Goal: Transaction & Acquisition: Book appointment/travel/reservation

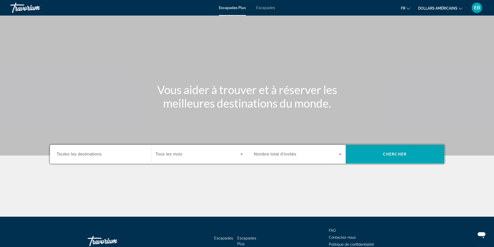
click at [262, 8] on font "Escapades" at bounding box center [265, 8] width 19 height 4
click at [340, 154] on icon "Search widget" at bounding box center [340, 154] width 3 height 1
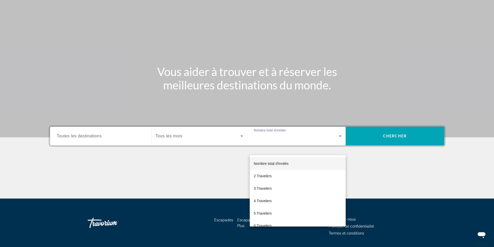
scroll to position [6, 0]
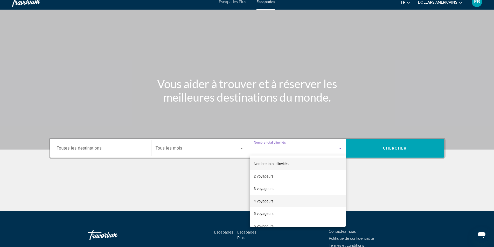
click at [288, 199] on mat-option "4 voyageurs" at bounding box center [298, 201] width 96 height 12
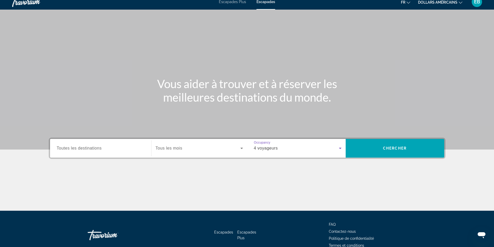
click at [241, 148] on icon "Search widget" at bounding box center [242, 148] width 6 height 6
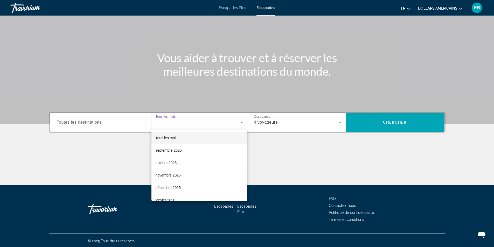
scroll to position [33, 0]
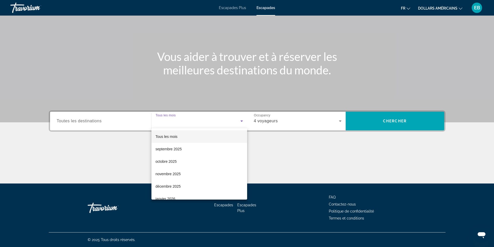
click at [105, 161] on div at bounding box center [247, 123] width 494 height 247
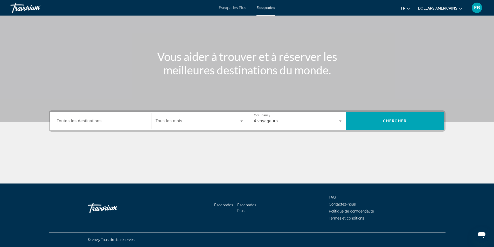
click at [127, 121] on input "Destination Toutes les destinations" at bounding box center [101, 121] width 88 height 6
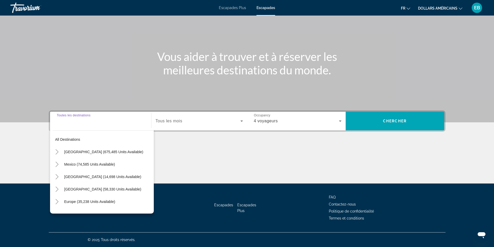
click at [216, 155] on div "Contenu principal" at bounding box center [247, 164] width 397 height 39
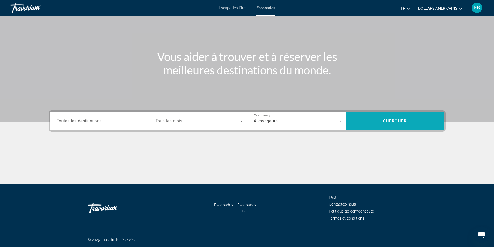
click at [413, 119] on span "Search widget" at bounding box center [395, 121] width 99 height 12
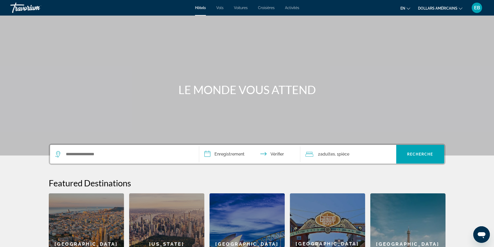
click at [294, 8] on font "Activités" at bounding box center [292, 8] width 14 height 4
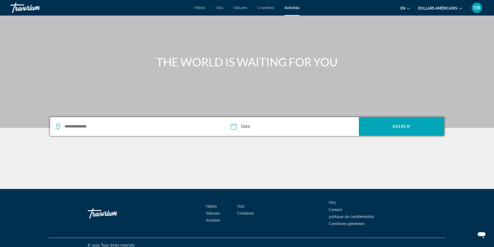
scroll to position [33, 0]
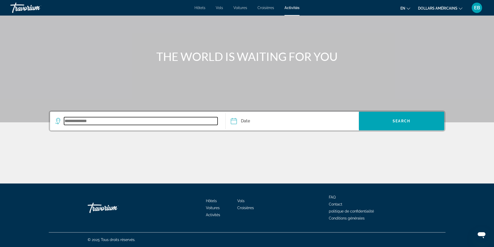
click at [92, 123] on input "Search widget" at bounding box center [141, 121] width 154 height 8
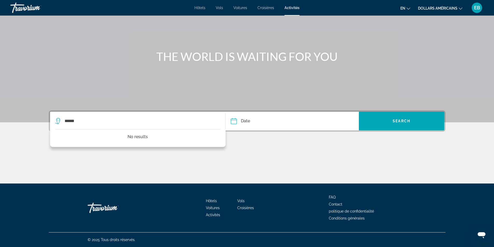
click at [58, 120] on icon "Search widget" at bounding box center [58, 121] width 6 height 6
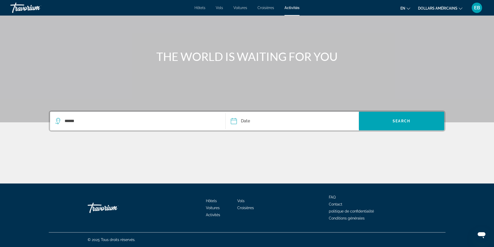
click at [58, 120] on icon "Search widget" at bounding box center [58, 121] width 6 height 6
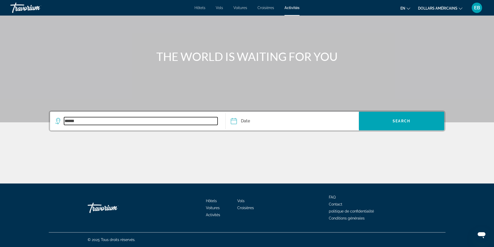
click at [80, 122] on input "******" at bounding box center [141, 121] width 154 height 8
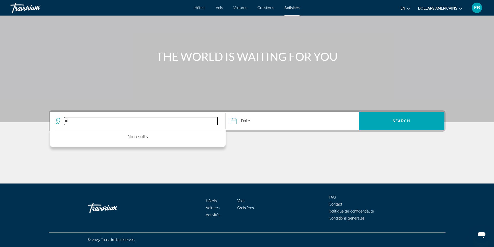
type input "*"
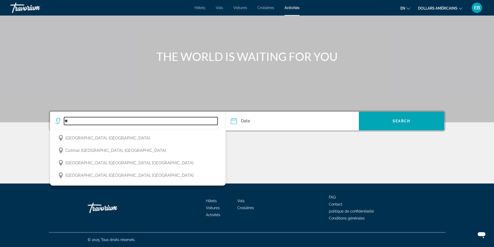
type input "*"
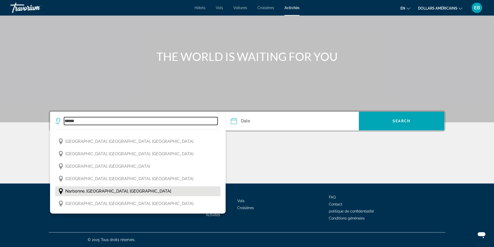
scroll to position [941, 0]
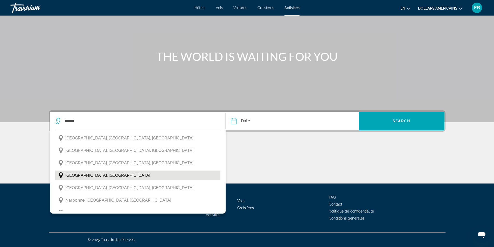
click at [94, 171] on button "[GEOGRAPHIC_DATA], [GEOGRAPHIC_DATA]" at bounding box center [137, 176] width 165 height 10
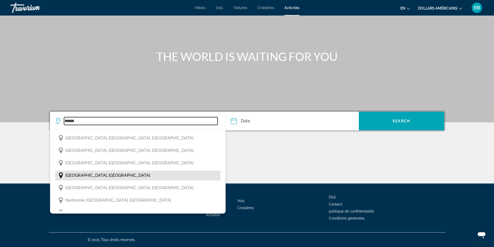
type input "**********"
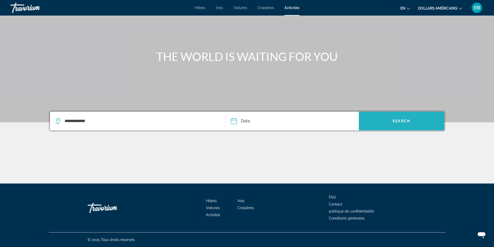
click at [404, 122] on span "Search" at bounding box center [402, 121] width 18 height 4
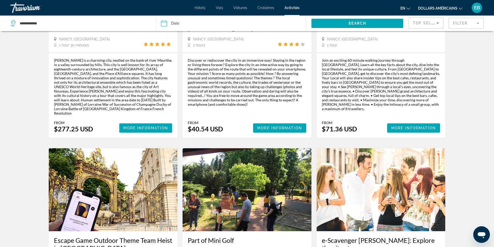
scroll to position [389, 0]
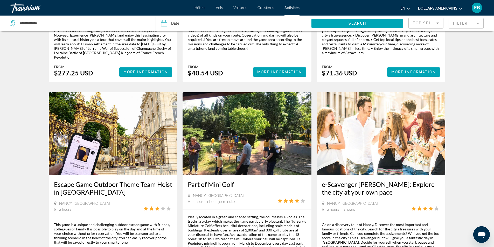
click at [406, 8] on button "en Anglais Espagnol Français italien Portugais russe" at bounding box center [405, 8] width 10 height 8
click at [398, 37] on button "Français" at bounding box center [396, 34] width 22 height 7
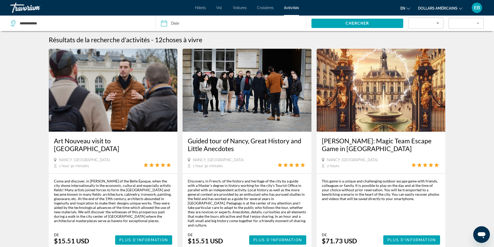
scroll to position [0, 0]
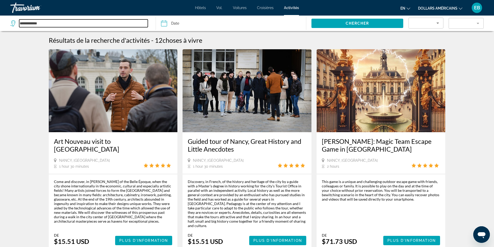
click at [51, 24] on input "**********" at bounding box center [83, 23] width 129 height 8
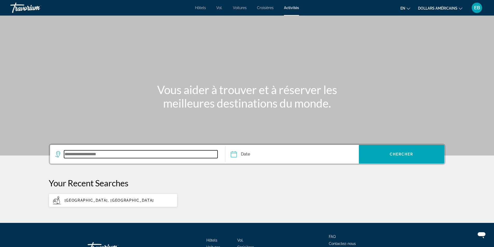
click at [89, 153] on input "Search widget" at bounding box center [141, 154] width 154 height 8
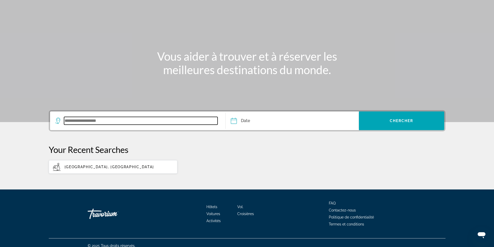
scroll to position [39, 0]
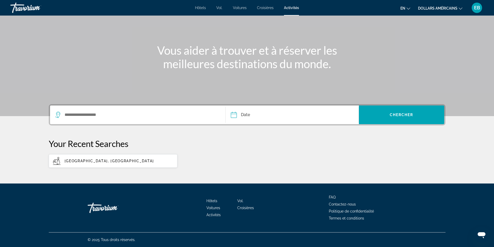
click at [58, 113] on icon "Search widget" at bounding box center [58, 115] width 6 height 6
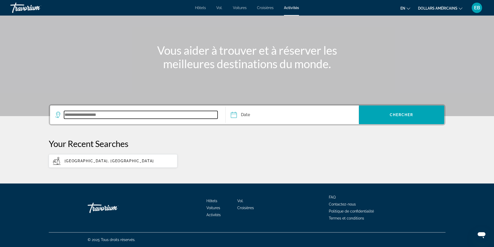
click at [78, 115] on input "Search widget" at bounding box center [141, 115] width 154 height 8
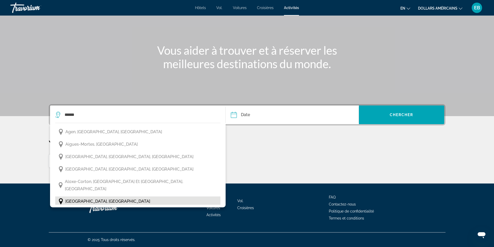
click at [146, 197] on button "Alsace, France" at bounding box center [137, 202] width 165 height 10
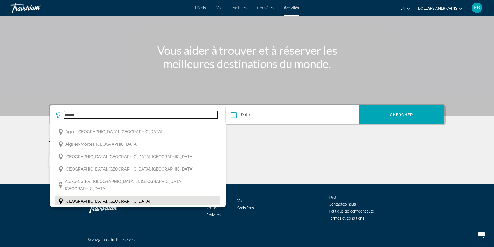
type input "**********"
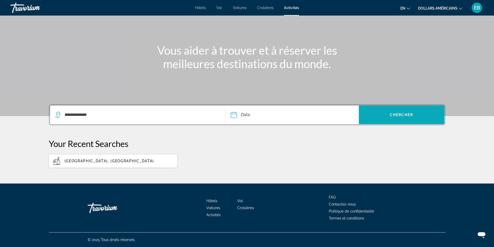
click at [402, 115] on span "Chercher" at bounding box center [402, 115] width 24 height 4
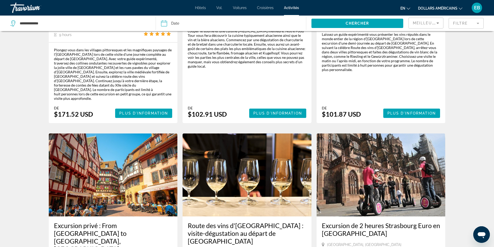
scroll to position [156, 0]
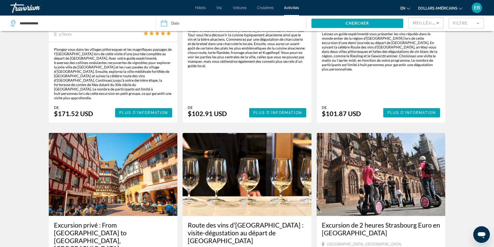
click at [407, 8] on icon "Changer de langue" at bounding box center [409, 9] width 4 height 4
click at [394, 33] on button "Français" at bounding box center [394, 34] width 23 height 7
click at [461, 8] on icon "Changer de devise" at bounding box center [461, 9] width 4 height 4
click at [449, 45] on button "EUR (€)" at bounding box center [446, 47] width 26 height 7
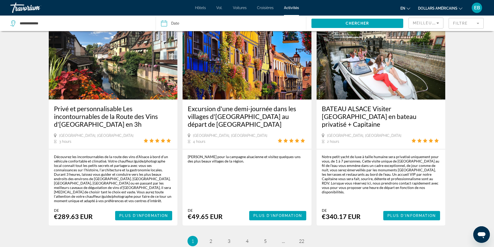
scroll to position [709, 0]
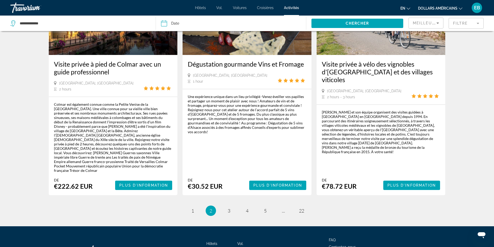
scroll to position [799, 0]
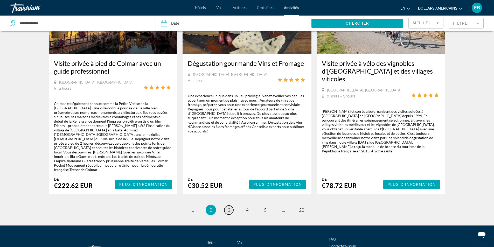
click at [229, 207] on span "3" at bounding box center [229, 210] width 3 height 6
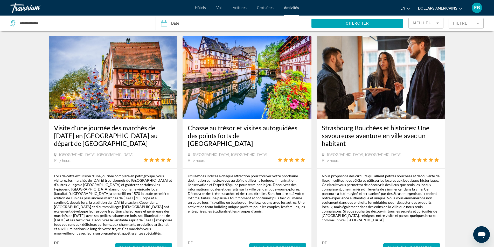
scroll to position [726, 0]
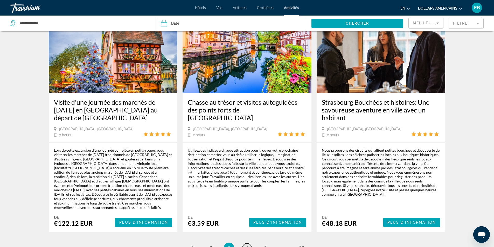
click at [246, 245] on span "4" at bounding box center [247, 248] width 3 height 6
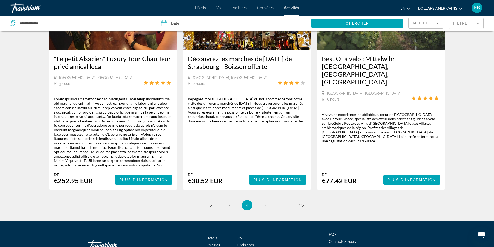
scroll to position [799, 0]
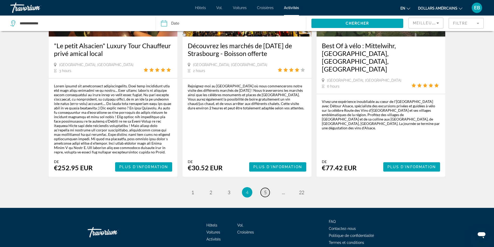
click at [264, 190] on span "5" at bounding box center [265, 193] width 3 height 6
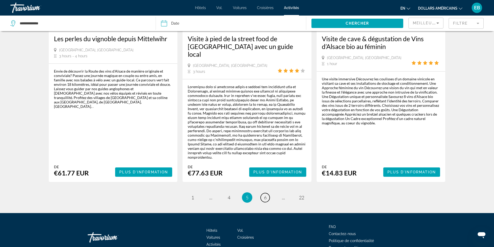
scroll to position [799, 0]
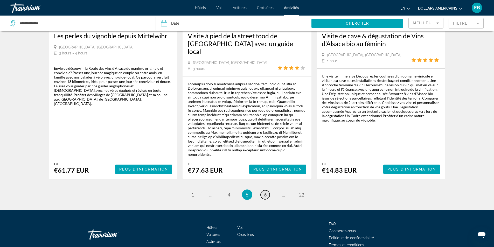
click at [266, 192] on span "6" at bounding box center [265, 195] width 3 height 6
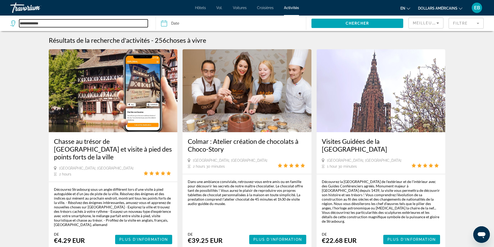
click at [45, 21] on input "**********" at bounding box center [83, 23] width 129 height 8
click at [48, 22] on input "**********" at bounding box center [83, 23] width 129 height 8
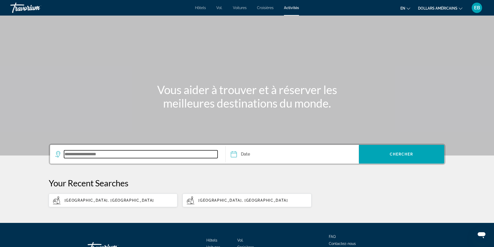
click at [90, 155] on input "Search widget" at bounding box center [141, 154] width 154 height 8
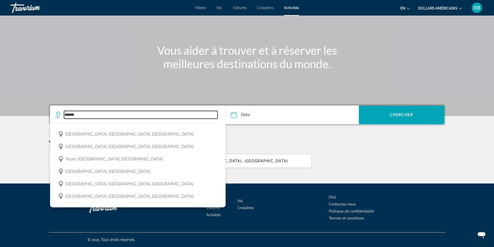
scroll to position [1304, 0]
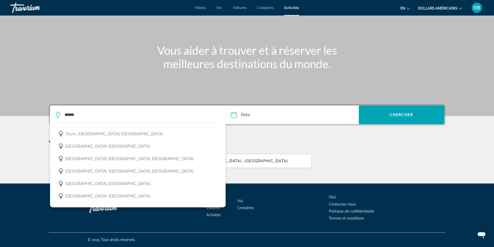
click at [384, 155] on div "Alsace, France Nancy, France" at bounding box center [247, 161] width 397 height 14
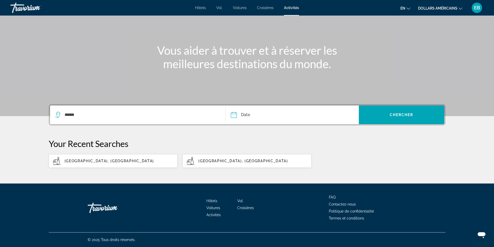
click at [217, 215] on font "Activités" at bounding box center [213, 215] width 14 height 4
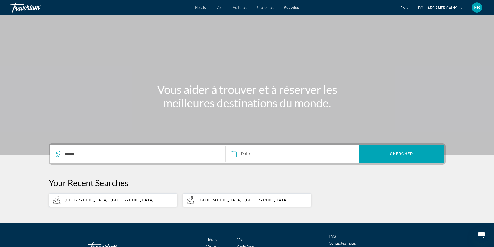
scroll to position [0, 0]
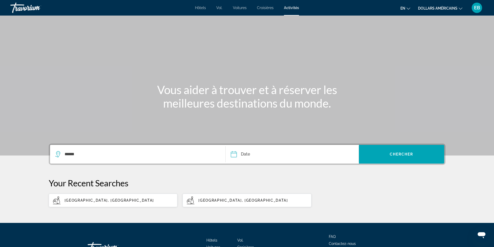
click at [88, 150] on div "******" at bounding box center [137, 154] width 165 height 19
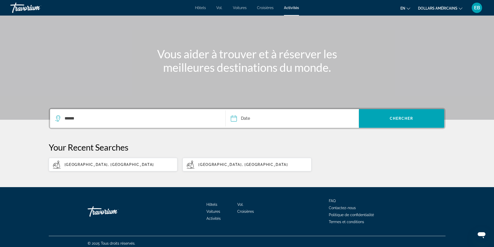
scroll to position [39, 0]
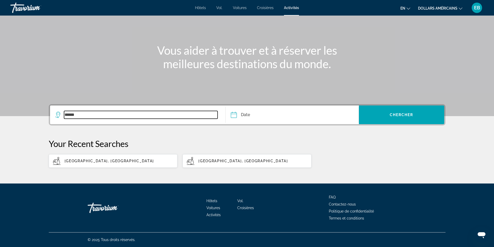
click at [82, 114] on input "******" at bounding box center [141, 115] width 154 height 8
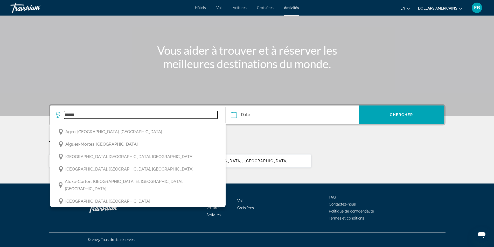
drag, startPoint x: 82, startPoint y: 114, endPoint x: 6, endPoint y: 115, distance: 76.8
click at [6, 114] on section "Vous aider à trouver et à réserver les meilleures destinations du monde. ******…" at bounding box center [247, 64] width 494 height 207
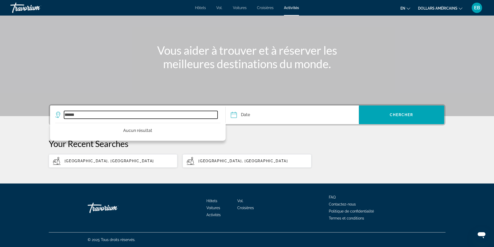
type input "******"
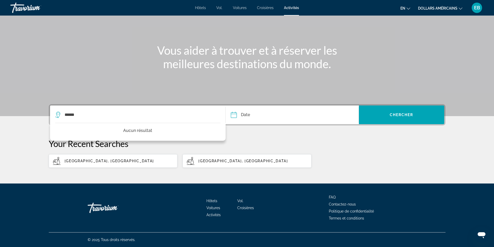
click at [268, 8] on font "Croisières" at bounding box center [265, 8] width 17 height 4
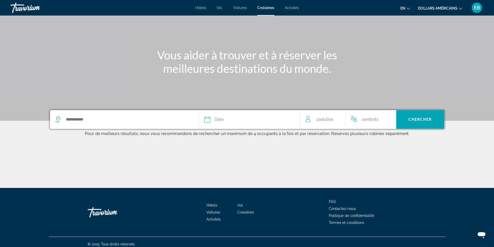
scroll to position [39, 0]
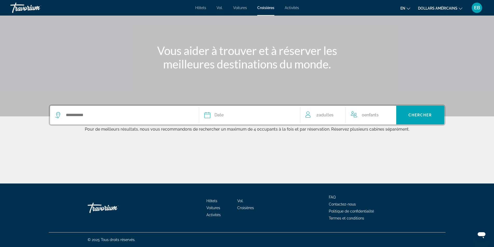
click at [240, 7] on font "Voitures" at bounding box center [240, 8] width 14 height 4
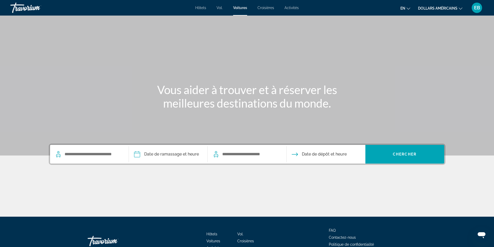
click at [202, 9] on font "Hôtels" at bounding box center [200, 8] width 11 height 4
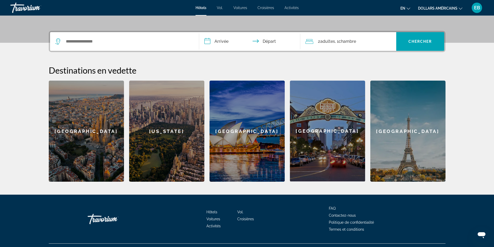
scroll to position [124, 0]
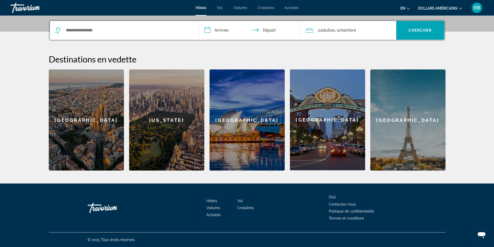
click at [416, 133] on div "Paris" at bounding box center [407, 120] width 75 height 101
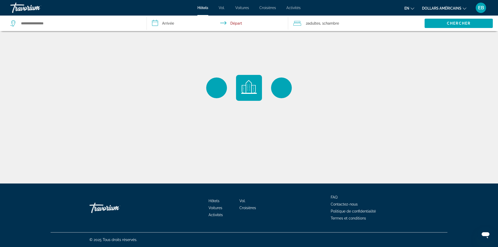
type input "**********"
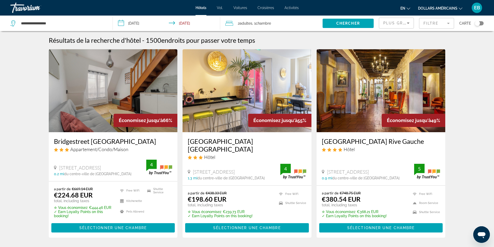
click at [256, 23] on span ", 1 Chambre pièces" at bounding box center [261, 23] width 19 height 7
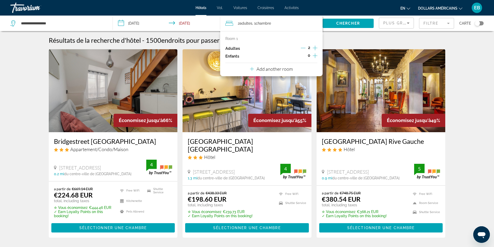
click at [315, 48] on icon "Increment adults" at bounding box center [315, 48] width 5 height 6
click at [91, 26] on input "**********" at bounding box center [62, 23] width 84 height 8
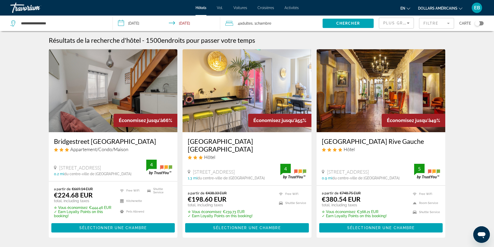
click at [267, 23] on span "Chambre" at bounding box center [263, 23] width 15 height 4
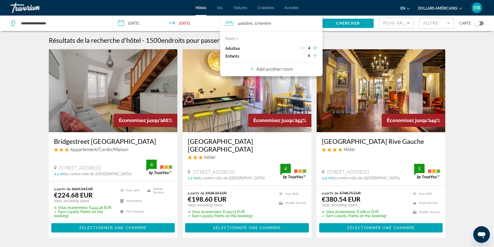
click at [287, 69] on p "Add another room" at bounding box center [274, 69] width 36 height 6
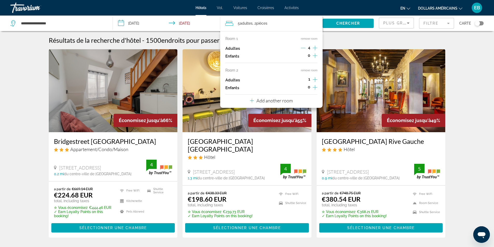
click at [303, 48] on icon "Decrement adults" at bounding box center [303, 48] width 5 height 5
click at [317, 80] on icon "Increment adults" at bounding box center [315, 80] width 5 height 6
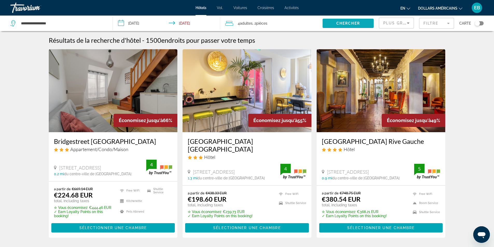
click at [358, 24] on span "Chercher" at bounding box center [348, 23] width 24 height 4
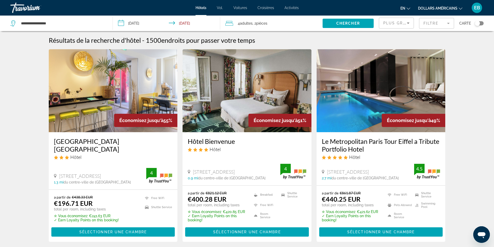
click at [408, 23] on icon "Sort by" at bounding box center [408, 23] width 3 height 1
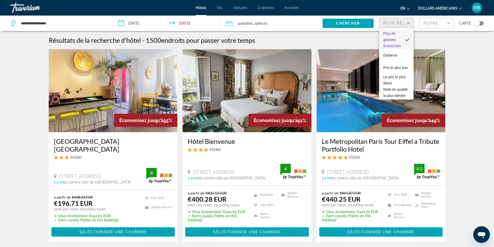
click at [408, 23] on div at bounding box center [247, 123] width 494 height 247
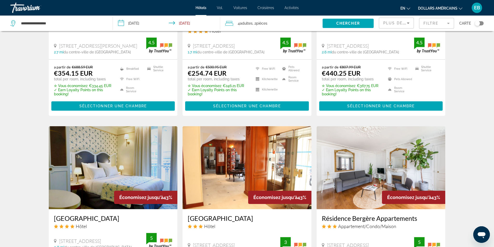
scroll to position [233, 0]
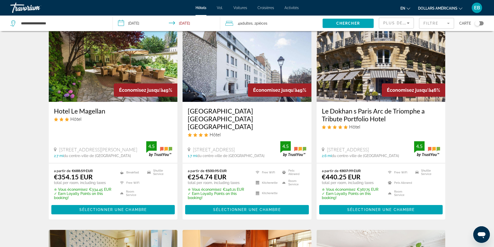
click at [222, 8] on font "Vol." at bounding box center [220, 8] width 6 height 4
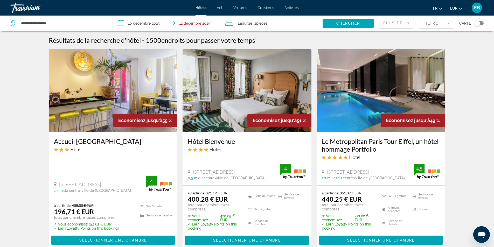
click at [302, 38] on div "Résultats de la recherche d'hôtel - 1500 endroits pour passer votre temps" at bounding box center [247, 40] width 397 height 8
click at [53, 22] on input "**********" at bounding box center [62, 23] width 84 height 8
click at [14, 24] on icon "Widget de recherche" at bounding box center [13, 23] width 6 height 6
click at [14, 25] on icon "Widget de recherche" at bounding box center [13, 23] width 6 height 6
click at [222, 9] on font "Vol." at bounding box center [220, 8] width 6 height 4
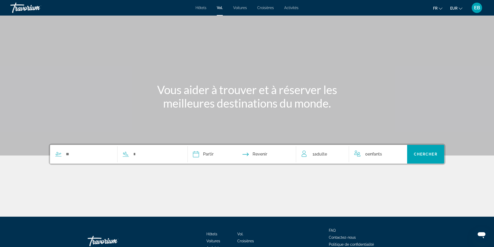
click at [204, 7] on font "Hôtels" at bounding box center [201, 8] width 11 height 4
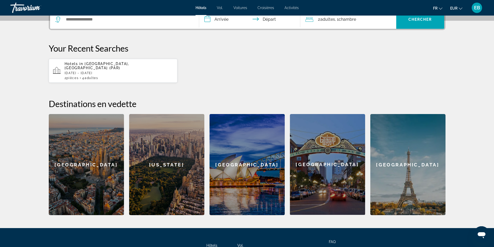
scroll to position [156, 0]
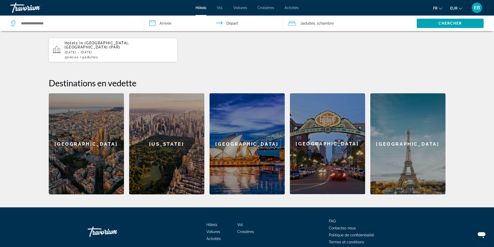
click at [187, 168] on div "New York" at bounding box center [166, 143] width 75 height 101
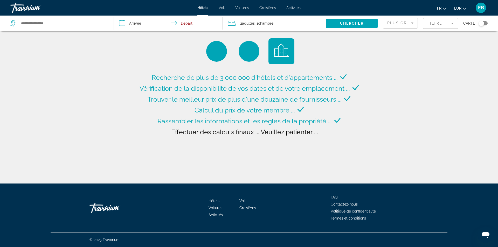
type input "**********"
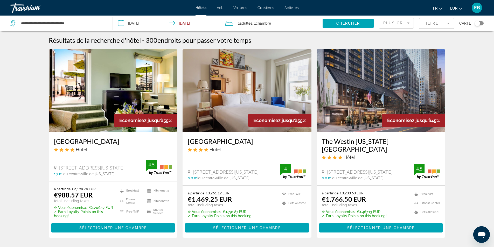
click at [244, 23] on span "Adultes" at bounding box center [246, 23] width 13 height 4
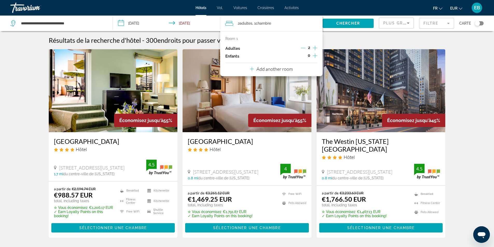
click at [273, 71] on p "Add another room" at bounding box center [274, 69] width 36 height 6
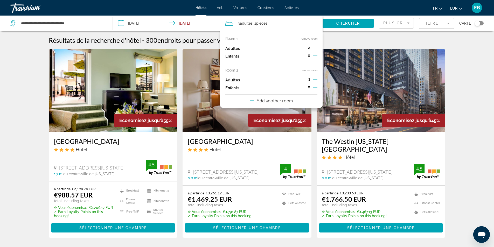
click at [314, 78] on icon "Increment adults" at bounding box center [315, 80] width 5 height 6
click at [199, 29] on input "**********" at bounding box center [168, 24] width 110 height 17
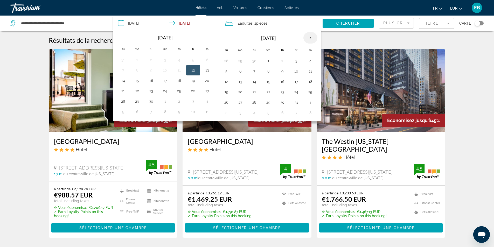
click at [309, 39] on th "Next month" at bounding box center [310, 37] width 14 height 11
click at [303, 40] on button "Next month" at bounding box center [310, 38] width 14 height 12
click at [303, 40] on th "Dec 2025" at bounding box center [268, 38] width 70 height 12
click at [311, 38] on th "Next month" at bounding box center [310, 37] width 14 height 11
click at [309, 38] on th "Next month" at bounding box center [310, 37] width 14 height 11
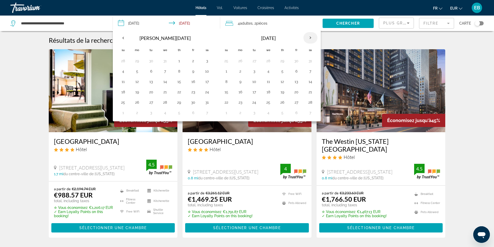
click at [309, 38] on th "Next month" at bounding box center [310, 37] width 14 height 11
click at [139, 72] on button "2" at bounding box center [137, 71] width 8 height 7
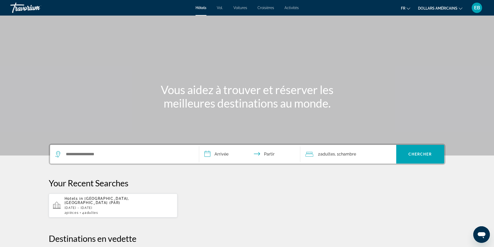
click at [346, 9] on div "fr Anglais Espagnol Français italien Portugais russe dollars américains USD ($)…" at bounding box center [394, 7] width 180 height 11
click at [474, 8] on div "EB" at bounding box center [477, 8] width 10 height 10
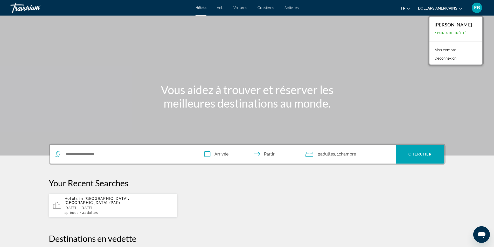
click at [454, 49] on font "Mon compte" at bounding box center [446, 50] width 22 height 4
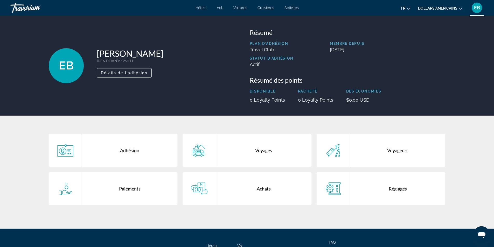
click at [144, 145] on div "Adhésion" at bounding box center [129, 150] width 95 height 33
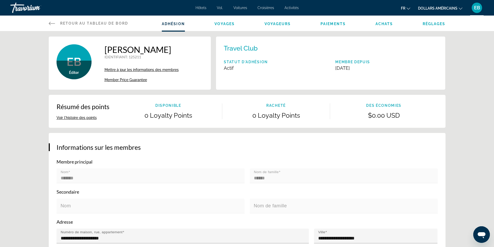
click at [226, 25] on span "Voyages" at bounding box center [224, 24] width 20 height 4
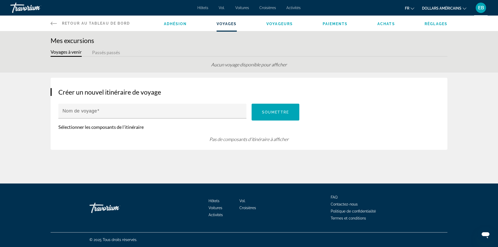
click at [279, 25] on span "Voyageurs" at bounding box center [279, 24] width 26 height 4
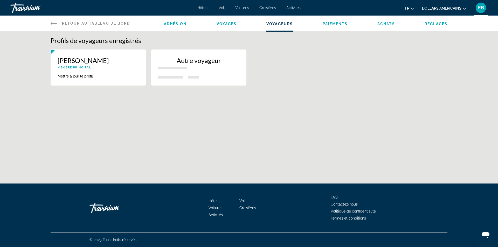
click at [57, 22] on icon "Contenu principal" at bounding box center [54, 23] width 6 height 6
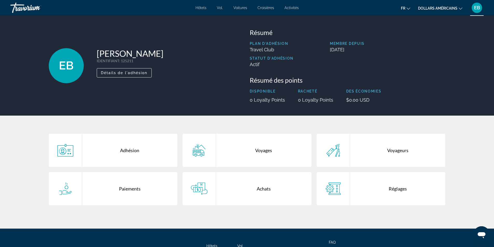
click at [268, 153] on div "Voyages" at bounding box center [263, 150] width 95 height 33
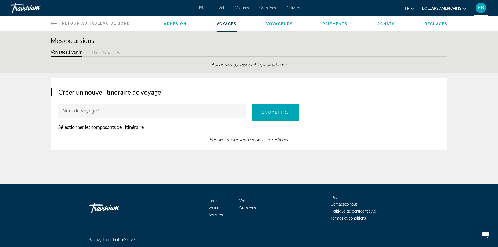
click at [57, 22] on icon "Contenu principal" at bounding box center [54, 23] width 6 height 6
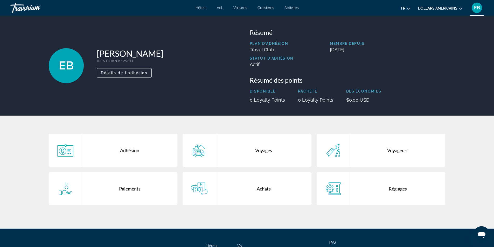
click at [296, 4] on div "Hôtels Vol. Voitures Croisières Activités Hôtels Vol. Voitures Croisières Activ…" at bounding box center [247, 7] width 494 height 13
click at [294, 6] on font "Activités" at bounding box center [292, 8] width 14 height 4
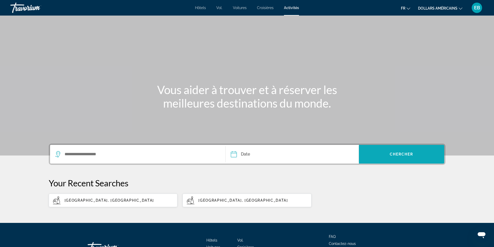
click at [377, 155] on span "Search widget" at bounding box center [401, 154] width 85 height 12
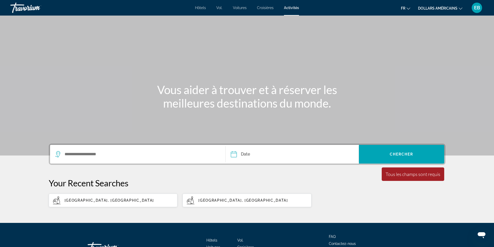
click at [364, 197] on div "Alsace, France Nancy, France" at bounding box center [247, 200] width 397 height 14
click at [32, 10] on div "Travorium" at bounding box center [36, 7] width 52 height 13
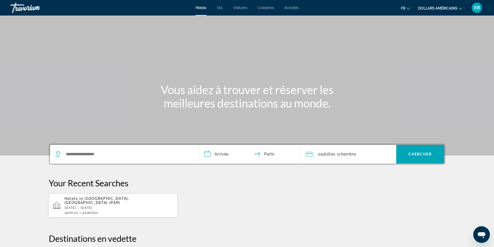
click at [23, 8] on div "Travorium" at bounding box center [36, 7] width 52 height 13
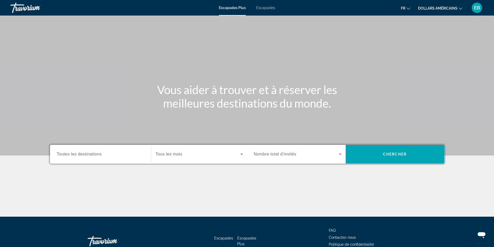
click at [304, 9] on div "fr English Español Français Italiano Português русский dollars américains USD (…" at bounding box center [381, 7] width 203 height 11
click at [267, 9] on font "Escapades" at bounding box center [265, 8] width 19 height 4
click at [234, 8] on font "Escapades Plus" at bounding box center [232, 8] width 27 height 4
click at [242, 155] on icon "Search widget" at bounding box center [242, 154] width 6 height 6
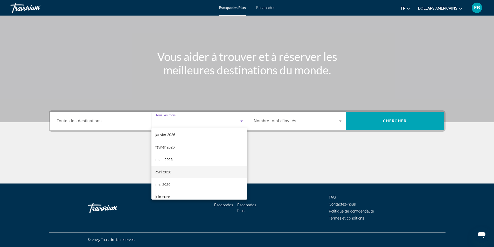
scroll to position [78, 0]
click at [180, 135] on mat-option "février 2026" at bounding box center [199, 133] width 96 height 12
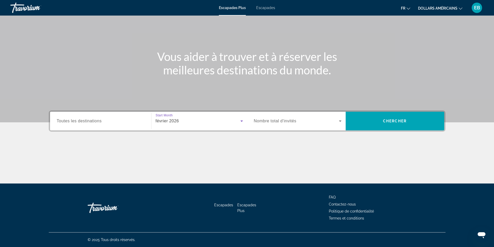
click at [339, 121] on icon "Search widget" at bounding box center [340, 121] width 6 height 6
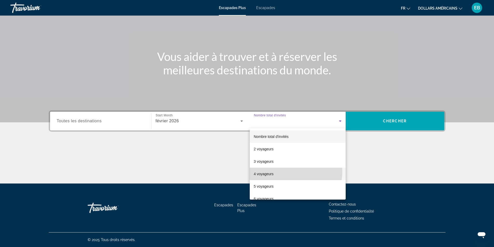
click at [290, 172] on mat-option "4 voyageurs" at bounding box center [298, 174] width 96 height 12
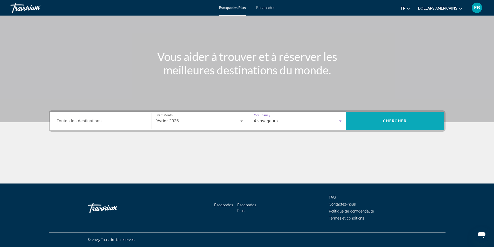
click at [382, 122] on span "Search widget" at bounding box center [395, 121] width 99 height 12
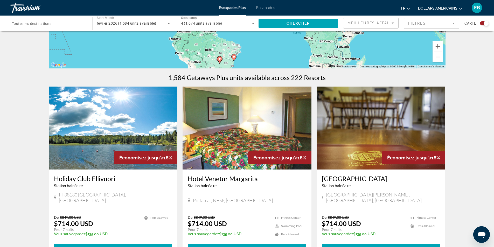
scroll to position [130, 0]
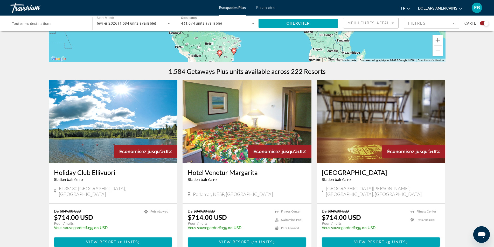
click at [452, 10] on font "dollars américains" at bounding box center [437, 8] width 39 height 4
click at [447, 45] on button "EUR (€)" at bounding box center [446, 47] width 26 height 7
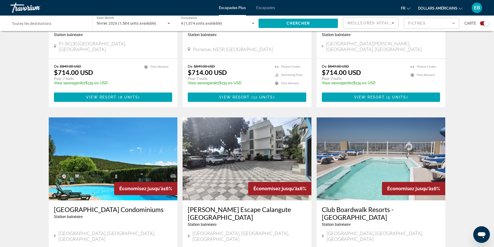
scroll to position [285, 0]
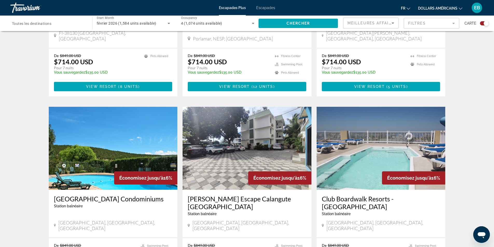
click at [443, 8] on font "dollars américains" at bounding box center [437, 8] width 39 height 4
click at [444, 48] on button "EUR (€)" at bounding box center [446, 47] width 26 height 7
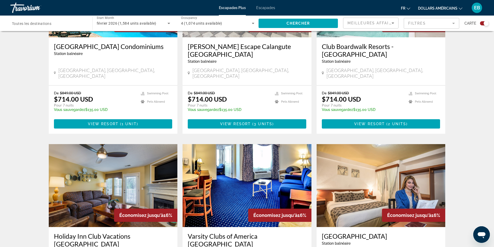
scroll to position [441, 0]
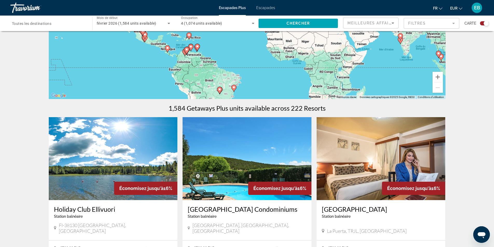
scroll to position [104, 0]
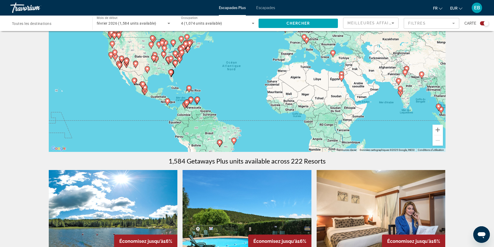
scroll to position [26, 0]
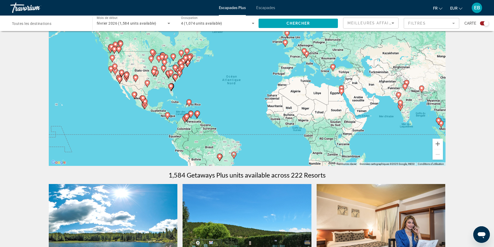
click at [484, 25] on div "Widget de recherche" at bounding box center [484, 23] width 9 height 4
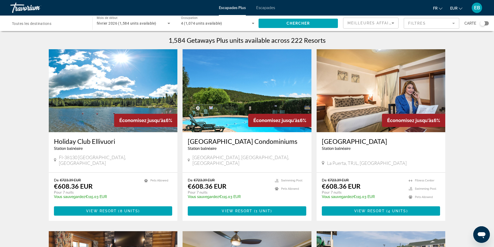
click at [486, 24] on div "Widget de recherche" at bounding box center [484, 23] width 9 height 4
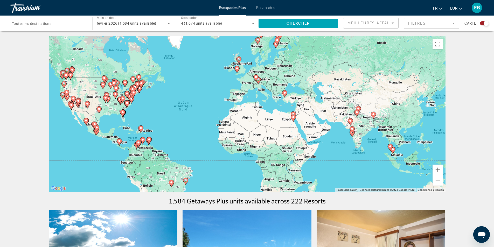
drag, startPoint x: 419, startPoint y: 158, endPoint x: 372, endPoint y: 158, distance: 47.5
click at [372, 158] on div "Pour activer le glissement avec le clavier, appuyez sur Alt+Entrée. Une fois ce…" at bounding box center [247, 114] width 397 height 156
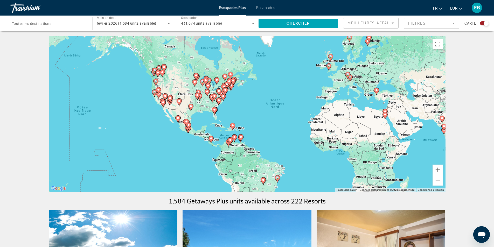
drag, startPoint x: 329, startPoint y: 147, endPoint x: 421, endPoint y: 144, distance: 91.9
click at [421, 144] on div "Pour activer le glissement avec le clavier, appuyez sur Alt+Entrée. Une fois ce…" at bounding box center [247, 114] width 397 height 156
click at [232, 128] on icon "Contenu principal" at bounding box center [232, 126] width 5 height 7
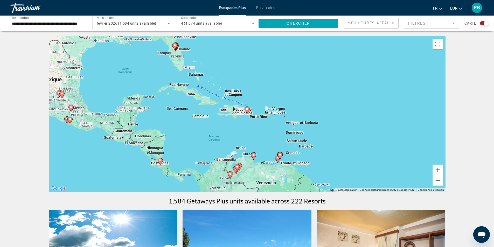
click at [246, 111] on icon "Contenu principal" at bounding box center [247, 110] width 5 height 7
type input "**********"
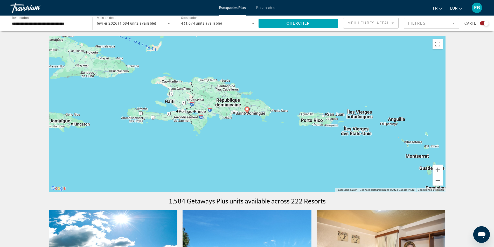
click at [247, 111] on icon "Contenu principal" at bounding box center [247, 110] width 5 height 7
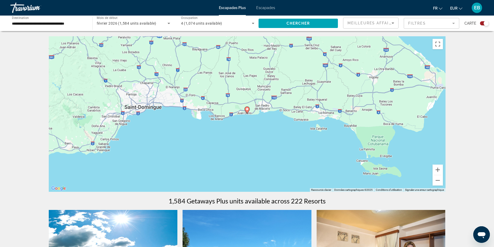
click at [246, 110] on icon "Contenu principal" at bounding box center [247, 110] width 5 height 7
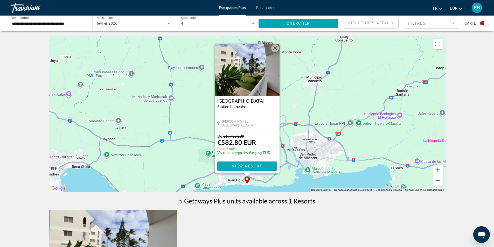
click at [261, 164] on span "View Resort" at bounding box center [247, 166] width 31 height 4
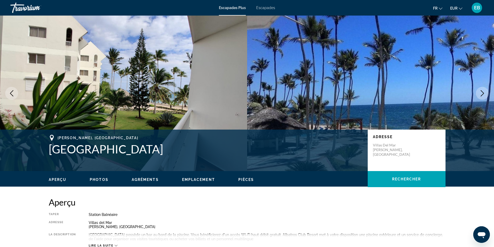
click at [486, 93] on button "Next image" at bounding box center [482, 93] width 13 height 13
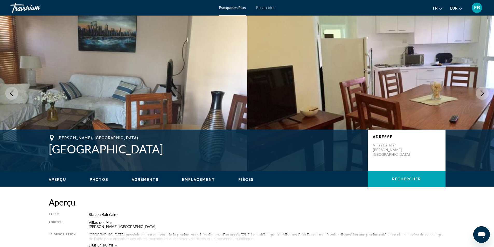
click at [484, 94] on icon "Next image" at bounding box center [482, 93] width 6 height 6
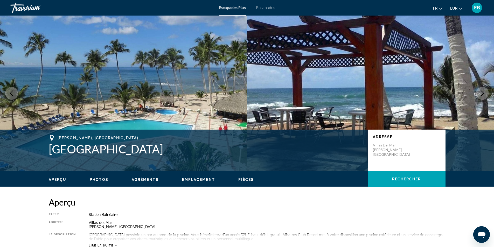
click at [484, 94] on icon "Next image" at bounding box center [482, 93] width 6 height 6
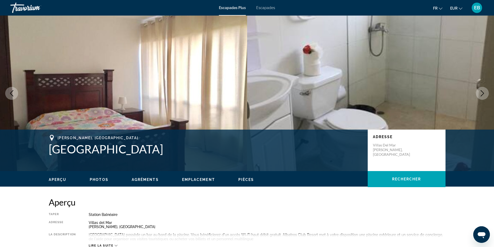
click at [484, 94] on icon "Next image" at bounding box center [482, 93] width 6 height 6
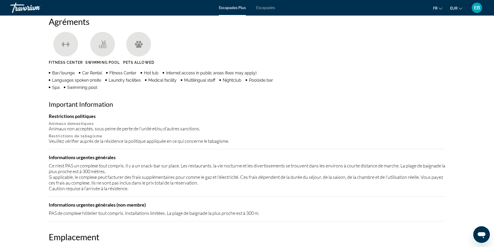
scroll to position [415, 0]
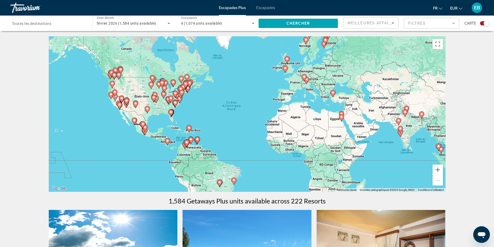
click at [143, 96] on div "Pour activer le glissement avec le clavier, appuyez sur Alt+Entrée. Une fois ce…" at bounding box center [247, 114] width 397 height 156
click at [189, 115] on div "Pour activer le glissement avec le clavier, appuyez sur Alt+Entrée. Une fois ce…" at bounding box center [247, 114] width 397 height 156
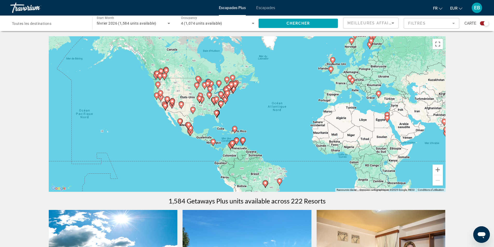
drag, startPoint x: 189, startPoint y: 115, endPoint x: 236, endPoint y: 116, distance: 47.2
click at [235, 116] on div "Pour activer le glissement avec le clavier, appuyez sur Alt+Entrée. Une fois ce…" at bounding box center [247, 114] width 397 height 156
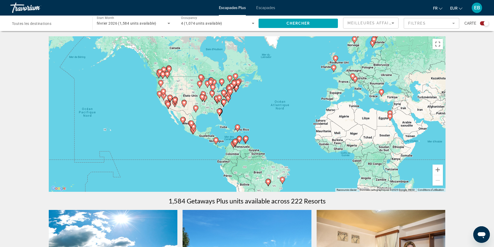
click at [197, 111] on gmp-advanced-marker "Contenu principal" at bounding box center [195, 109] width 5 height 8
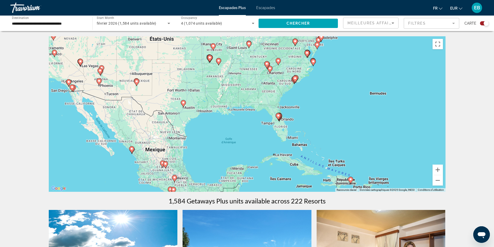
drag, startPoint x: 303, startPoint y: 148, endPoint x: 232, endPoint y: 143, distance: 71.5
click at [232, 143] on div "Pour activer le glissement avec le clavier, appuyez sur Alt+Entrée. Une fois ce…" at bounding box center [247, 114] width 397 height 156
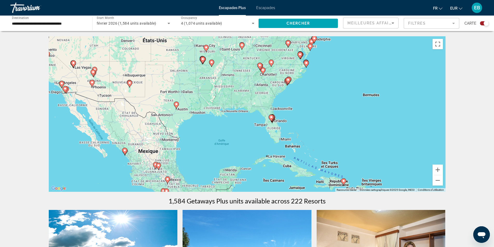
click at [271, 121] on icon "Contenu principal" at bounding box center [271, 118] width 5 height 7
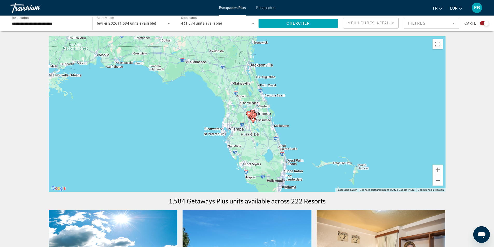
drag, startPoint x: 330, startPoint y: 115, endPoint x: 331, endPoint y: 119, distance: 4.5
click at [331, 119] on div "Pour activer le glissement avec le clavier, appuyez sur Alt+Entrée. Une fois ce…" at bounding box center [247, 114] width 397 height 156
click at [253, 120] on image "Contenu principal" at bounding box center [253, 118] width 3 height 3
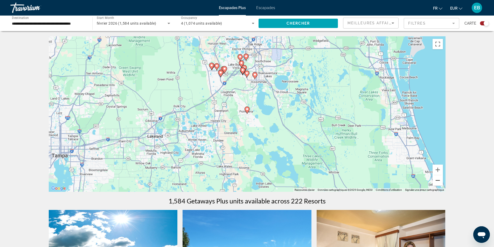
click at [438, 180] on button "Zoom arrière" at bounding box center [438, 180] width 10 height 10
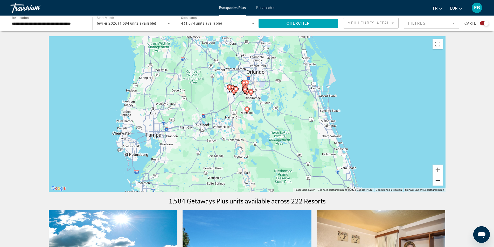
click at [437, 179] on button "Zoom arrière" at bounding box center [438, 180] width 10 height 10
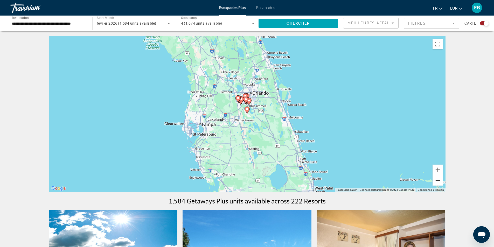
click at [437, 179] on button "Zoom arrière" at bounding box center [438, 180] width 10 height 10
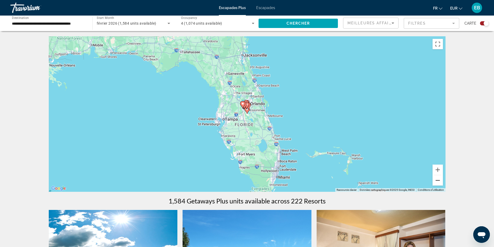
click at [437, 179] on button "Zoom arrière" at bounding box center [438, 180] width 10 height 10
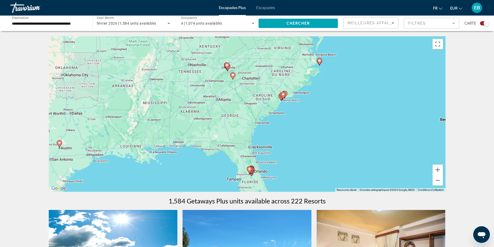
drag, startPoint x: 329, startPoint y: 89, endPoint x: 327, endPoint y: 155, distance: 66.2
click at [327, 155] on div "Pour activer le glissement avec le clavier, appuyez sur Alt+Entrée. Une fois ce…" at bounding box center [247, 114] width 397 height 156
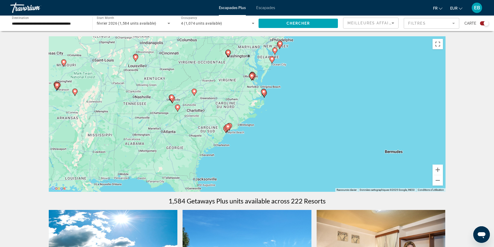
drag, startPoint x: 314, startPoint y: 84, endPoint x: 266, endPoint y: 113, distance: 55.4
click at [266, 113] on div "Pour activer le glissement avec le clavier, appuyez sur Alt+Entrée. Une fois ce…" at bounding box center [247, 114] width 397 height 156
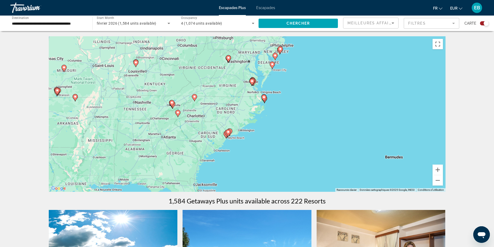
drag, startPoint x: 302, startPoint y: 102, endPoint x: 302, endPoint y: 108, distance: 6.0
click at [302, 108] on div "Pour activer le glissement avec le clavier, appuyez sur Alt+Entrée. Une fois ce…" at bounding box center [247, 114] width 397 height 156
click at [265, 100] on icon "Contenu principal" at bounding box center [263, 98] width 5 height 7
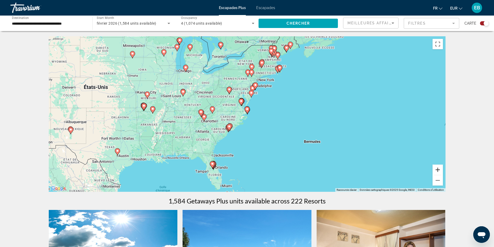
click at [438, 167] on button "Zoom avant" at bounding box center [438, 170] width 10 height 10
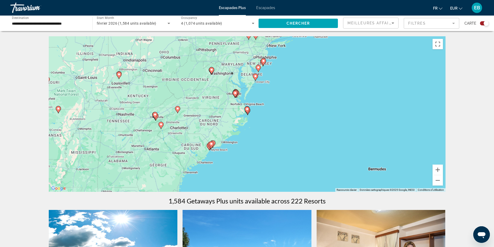
click at [247, 110] on image "Contenu principal" at bounding box center [247, 109] width 3 height 3
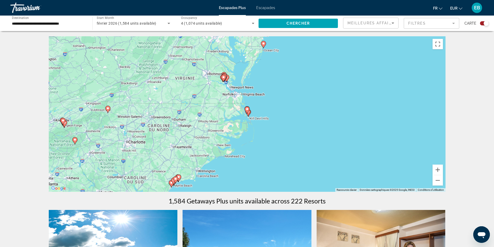
click at [249, 113] on gmp-advanced-marker "Contenu principal" at bounding box center [247, 110] width 5 height 8
type input "**********"
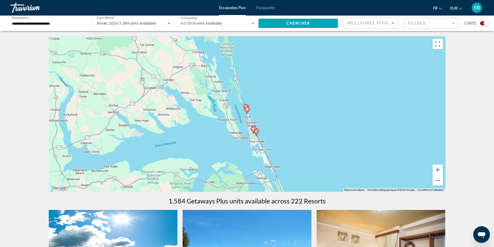
click at [264, 122] on div "Pour naviguer, appuyez sur les touches fléchées. Pour activer le glissement ave…" at bounding box center [247, 114] width 397 height 156
click at [255, 130] on icon "Contenu principal" at bounding box center [253, 130] width 5 height 7
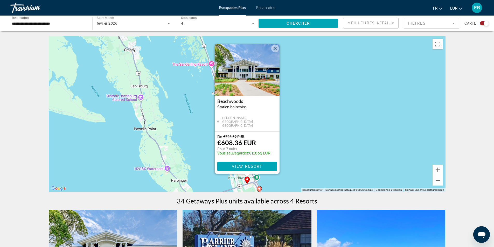
click at [317, 119] on div "Pour activer le glissement avec le clavier, appuyez sur Alt+Entrée. Une fois ce…" at bounding box center [247, 114] width 397 height 156
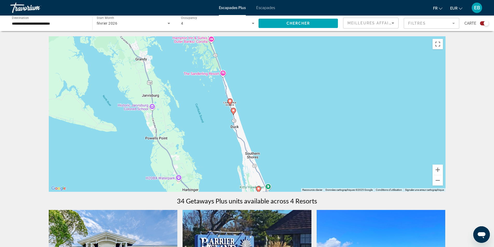
drag, startPoint x: 291, startPoint y: 128, endPoint x: 302, endPoint y: 137, distance: 14.0
click at [302, 137] on div "Pour activer le glissement avec le clavier, appuyez sur Alt+Entrée. Une fois ce…" at bounding box center [247, 114] width 397 height 156
click at [230, 101] on image "Contenu principal" at bounding box center [229, 101] width 3 height 3
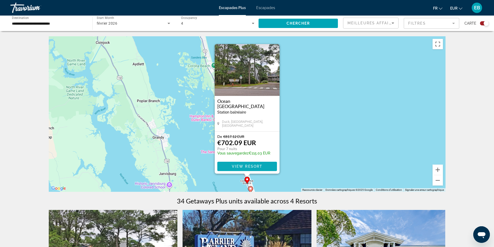
click at [275, 166] on span "Contenu principal" at bounding box center [247, 166] width 60 height 12
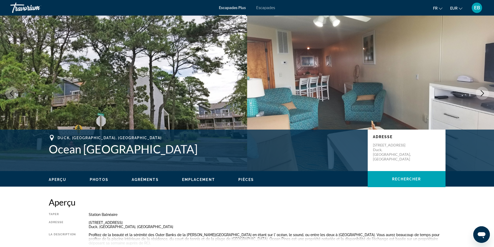
click at [481, 95] on icon "Next image" at bounding box center [482, 93] width 6 height 6
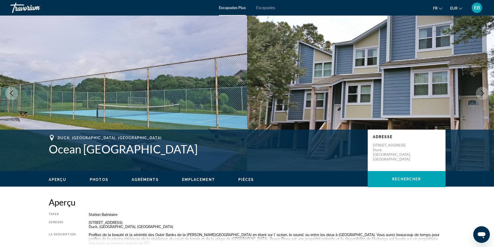
click at [481, 95] on icon "Next image" at bounding box center [482, 93] width 6 height 6
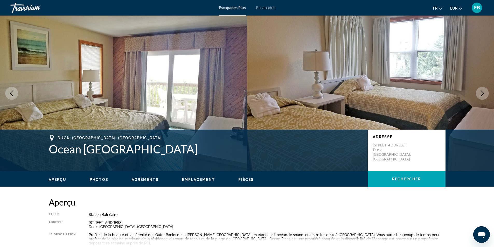
click at [481, 95] on icon "Next image" at bounding box center [482, 93] width 6 height 6
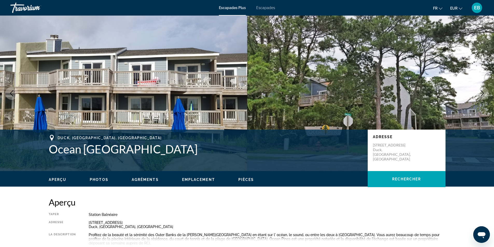
click at [480, 96] on icon "Next image" at bounding box center [482, 93] width 6 height 6
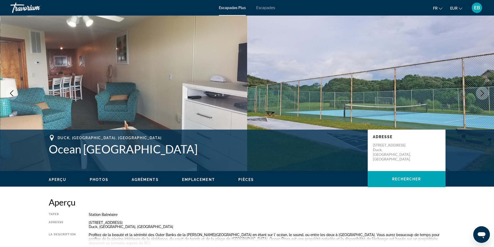
click at [479, 96] on icon "Next image" at bounding box center [482, 93] width 6 height 6
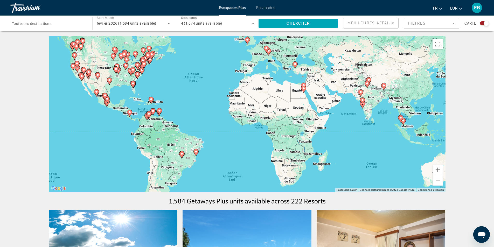
drag, startPoint x: 250, startPoint y: 140, endPoint x: 210, endPoint y: 104, distance: 53.6
click at [210, 105] on div "Pour activer le glissement avec le clavier, appuyez sur Alt+Entrée. Une fois ce…" at bounding box center [247, 114] width 397 height 156
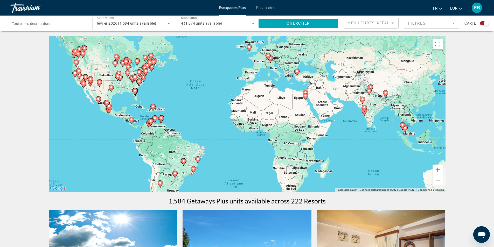
drag, startPoint x: 258, startPoint y: 128, endPoint x: 261, endPoint y: 143, distance: 15.9
click at [261, 143] on div "Pour activer le glissement avec le clavier, appuyez sur Alt+Entrée. Une fois ce…" at bounding box center [247, 114] width 397 height 156
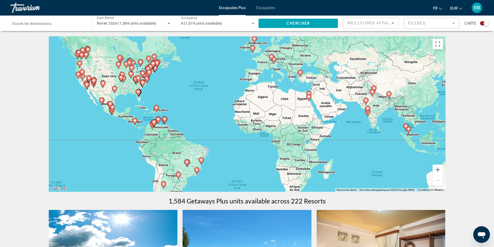
click at [155, 109] on icon "Contenu principal" at bounding box center [156, 108] width 5 height 7
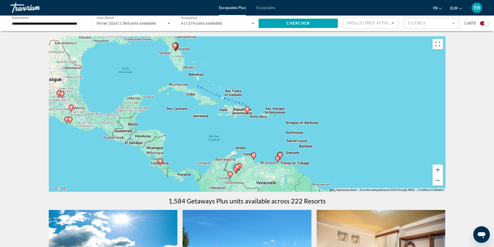
click at [247, 110] on image "Contenu principal" at bounding box center [247, 109] width 3 height 3
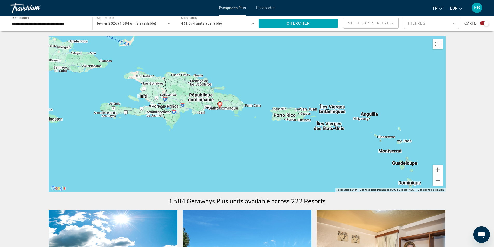
drag, startPoint x: 264, startPoint y: 140, endPoint x: 237, endPoint y: 134, distance: 28.4
click at [237, 134] on div "Pour activer le glissement avec le clavier, appuyez sur Alt+Entrée. Une fois ce…" at bounding box center [247, 114] width 397 height 156
click at [440, 181] on button "Zoom arrière" at bounding box center [438, 180] width 10 height 10
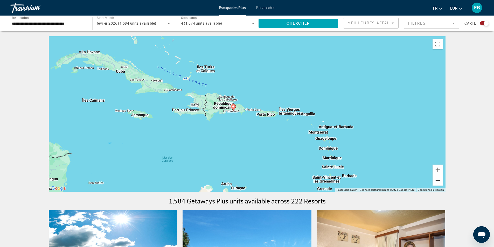
click at [440, 181] on button "Zoom arrière" at bounding box center [438, 180] width 10 height 10
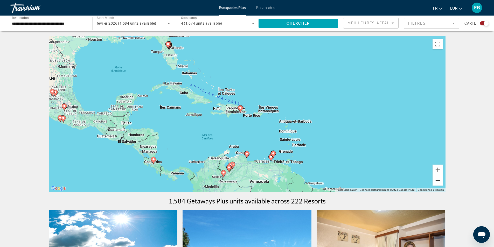
click at [435, 179] on button "Zoom arrière" at bounding box center [438, 180] width 10 height 10
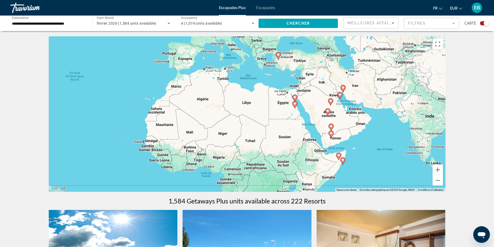
drag, startPoint x: 349, startPoint y: 110, endPoint x: 95, endPoint y: 130, distance: 253.9
click at [95, 130] on div "Pour activer le glissement avec le clavier, appuyez sur Alt+Entrée. Une fois ce…" at bounding box center [247, 114] width 397 height 156
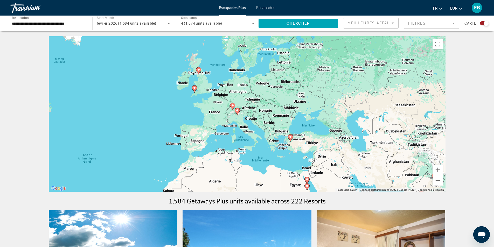
drag, startPoint x: 252, startPoint y: 79, endPoint x: 266, endPoint y: 157, distance: 79.6
click at [266, 157] on div "Pour activer le glissement avec le clavier, appuyez sur Alt+Entrée. Une fois ce…" at bounding box center [247, 114] width 397 height 156
click at [194, 91] on icon "Contenu principal" at bounding box center [194, 89] width 5 height 7
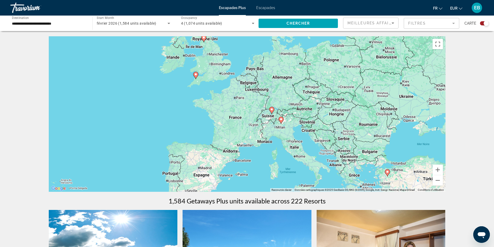
drag, startPoint x: 209, startPoint y: 125, endPoint x: 186, endPoint y: 113, distance: 25.8
click at [186, 113] on div "Pour activer le glissement avec le clavier, appuyez sur Alt+Entrée. Une fois ce…" at bounding box center [247, 114] width 397 height 156
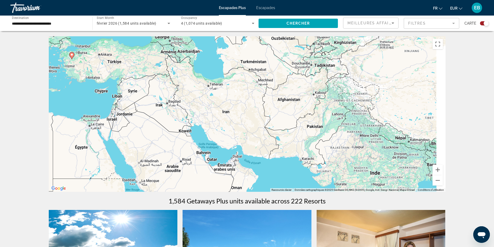
drag, startPoint x: 314, startPoint y: 145, endPoint x: 0, endPoint y: 27, distance: 335.3
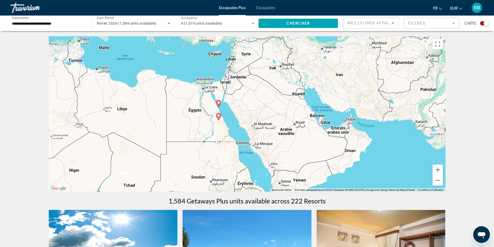
drag, startPoint x: 302, startPoint y: 181, endPoint x: 423, endPoint y: 145, distance: 126.7
click at [423, 145] on div "Pour activer le glissement avec le clavier, appuyez sur Alt+Entrée. Une fois ce…" at bounding box center [247, 114] width 397 height 156
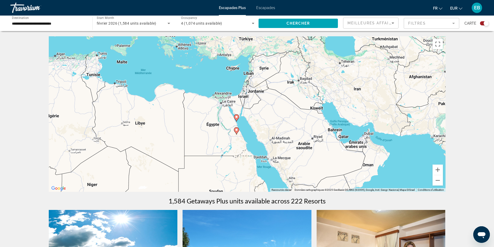
drag, startPoint x: 240, startPoint y: 121, endPoint x: 249, endPoint y: 136, distance: 16.9
click at [249, 136] on div "Pour activer le glissement avec le clavier, appuyez sur Alt+Entrée. Une fois ce…" at bounding box center [247, 114] width 397 height 156
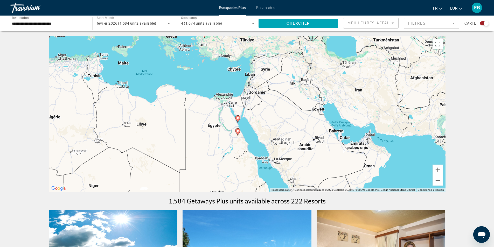
click at [238, 119] on image "Contenu principal" at bounding box center [237, 117] width 3 height 3
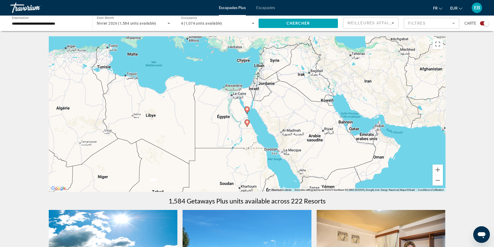
click at [247, 110] on image "Contenu principal" at bounding box center [247, 109] width 3 height 3
type input "**********"
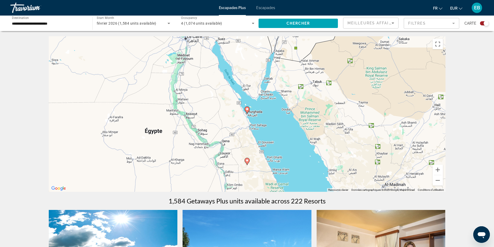
click at [248, 111] on icon "Contenu principal" at bounding box center [247, 110] width 5 height 7
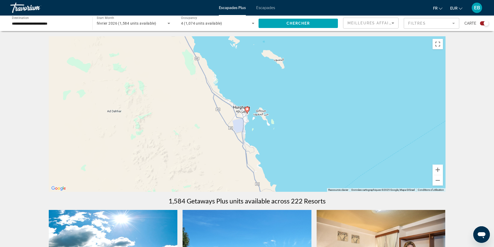
click at [247, 110] on image "Contenu principal" at bounding box center [247, 109] width 3 height 3
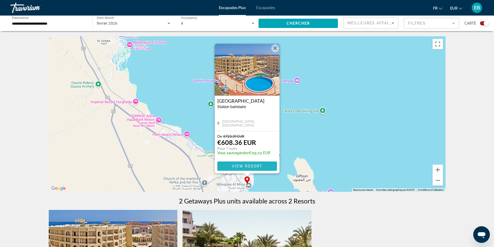
click at [267, 165] on span "Contenu principal" at bounding box center [247, 166] width 60 height 12
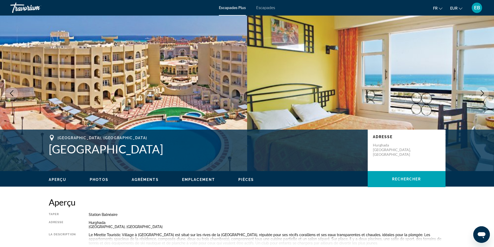
click at [482, 93] on icon "Next image" at bounding box center [482, 93] width 6 height 6
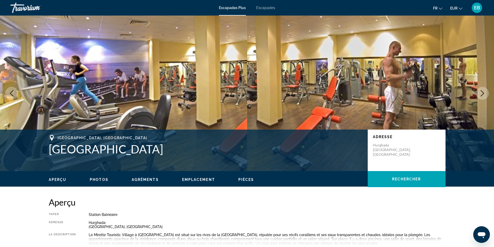
click at [482, 93] on icon "Next image" at bounding box center [482, 93] width 6 height 6
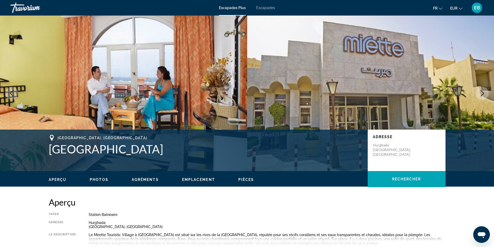
click at [482, 93] on icon "Next image" at bounding box center [482, 93] width 6 height 6
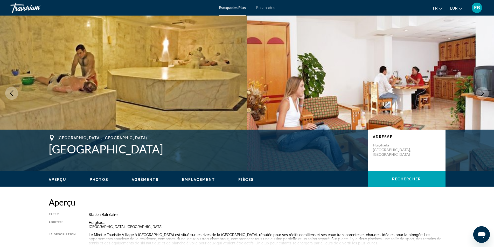
click at [482, 93] on icon "Next image" at bounding box center [482, 93] width 6 height 6
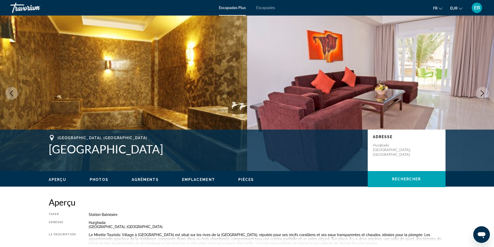
click at [482, 93] on icon "Next image" at bounding box center [482, 93] width 6 height 6
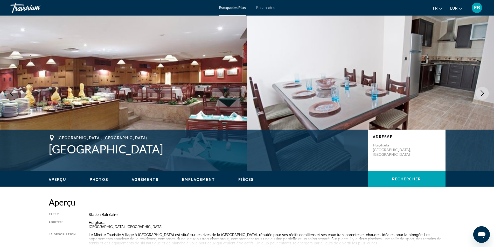
click at [482, 93] on icon "Next image" at bounding box center [482, 93] width 6 height 6
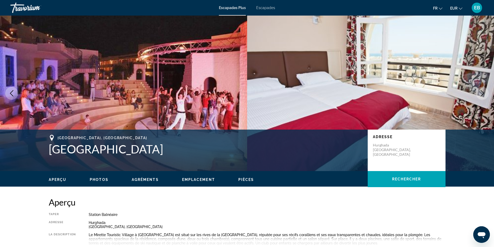
click at [482, 93] on icon "Next image" at bounding box center [482, 93] width 6 height 6
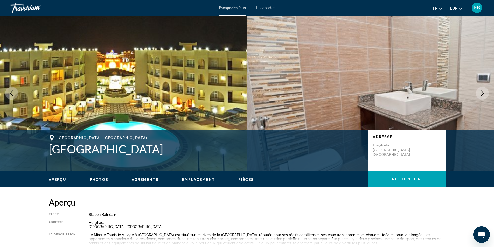
drag, startPoint x: 280, startPoint y: 207, endPoint x: 287, endPoint y: 189, distance: 18.9
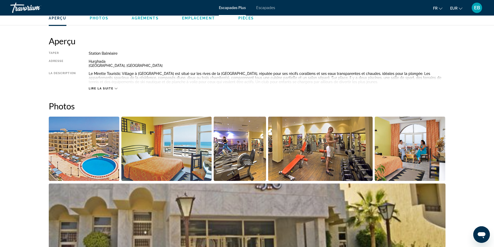
scroll to position [156, 0]
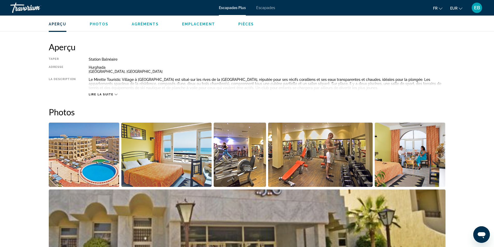
click at [113, 93] on span "Lire la suite" at bounding box center [101, 94] width 25 height 3
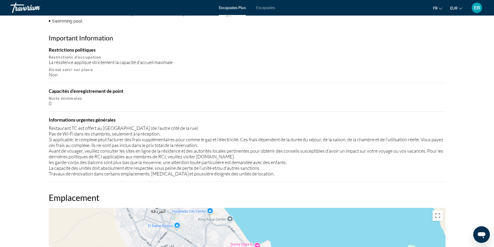
scroll to position [446, 0]
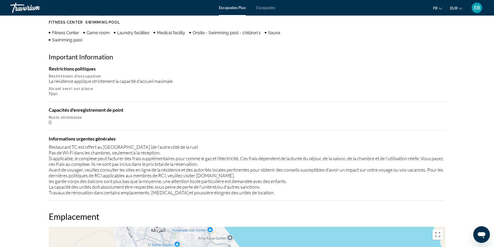
click at [262, 7] on font "Escapades" at bounding box center [265, 8] width 19 height 4
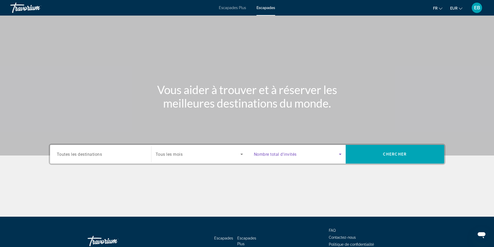
click at [340, 155] on icon "Search widget" at bounding box center [340, 154] width 3 height 1
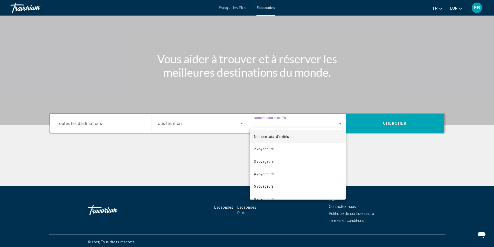
scroll to position [33, 0]
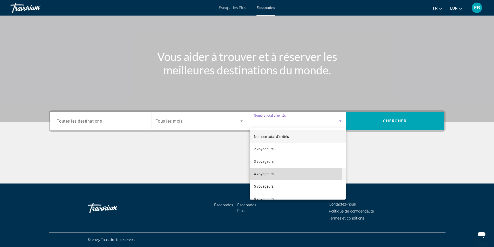
click at [280, 174] on mat-option "4 voyageurs" at bounding box center [298, 174] width 96 height 12
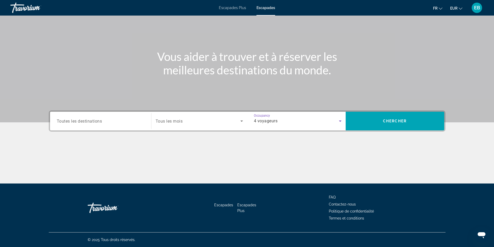
click at [185, 120] on span "Search widget" at bounding box center [198, 121] width 85 height 6
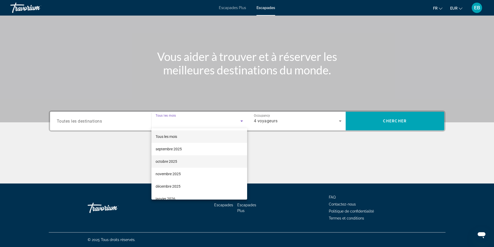
scroll to position [52, 0]
click at [173, 163] on mat-option "février 2026" at bounding box center [199, 159] width 96 height 12
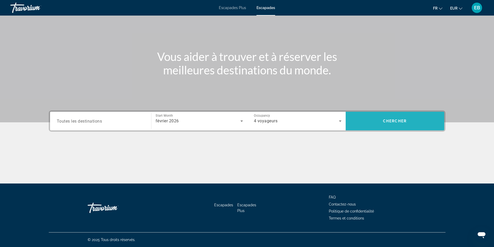
click at [393, 122] on span "Chercher" at bounding box center [395, 121] width 24 height 4
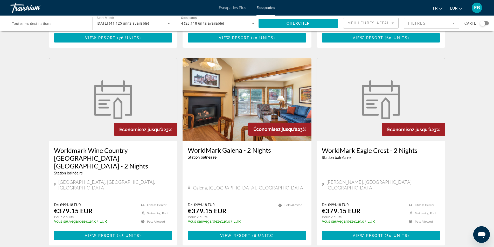
scroll to position [389, 0]
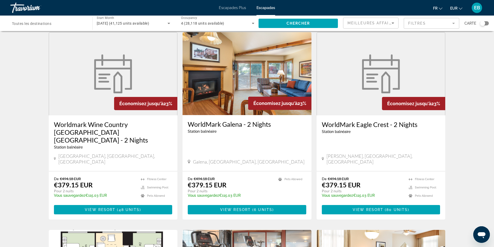
click at [393, 23] on icon "Sort by" at bounding box center [393, 23] width 3 height 1
click at [366, 48] on font "Prix ​​le plus bas" at bounding box center [360, 49] width 24 height 4
click at [464, 69] on div "41,125 Getaways units available across 1,307 Resorts Économisez jusqu'à 24% Wor…" at bounding box center [247, 34] width 494 height 775
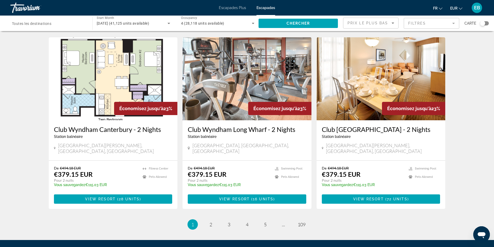
scroll to position [597, 0]
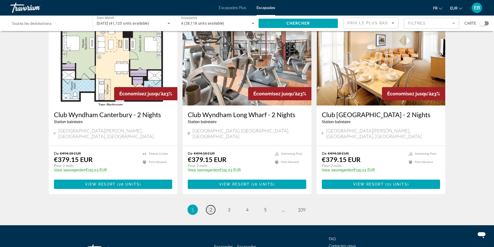
click at [211, 207] on span "2" at bounding box center [211, 210] width 3 height 6
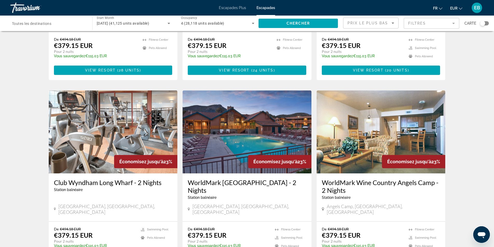
scroll to position [545, 0]
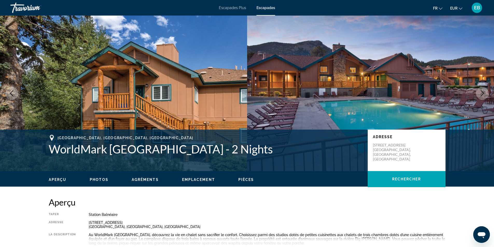
click at [482, 97] on button "Next image" at bounding box center [482, 93] width 13 height 13
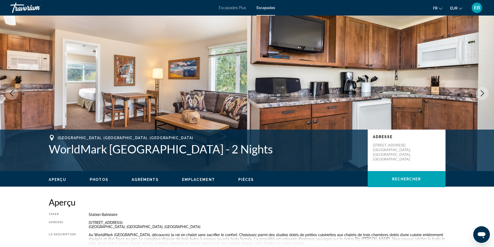
click at [482, 97] on button "Next image" at bounding box center [482, 93] width 13 height 13
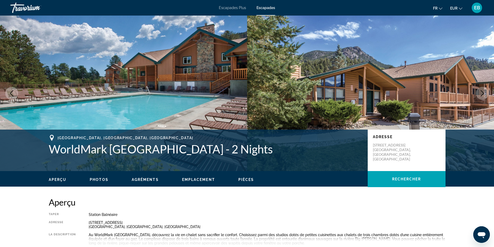
click at [482, 97] on button "Next image" at bounding box center [482, 93] width 13 height 13
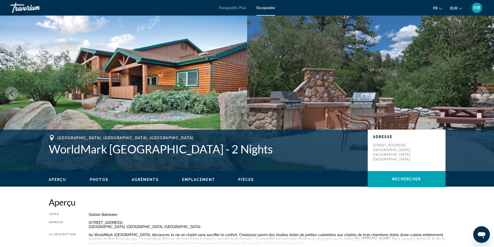
click at [482, 97] on button "Next image" at bounding box center [482, 93] width 13 height 13
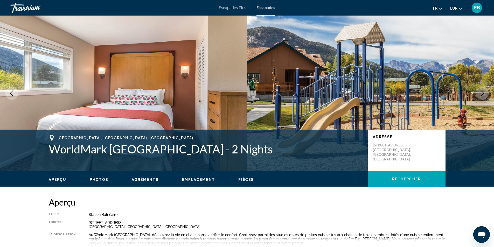
click at [482, 97] on button "Next image" at bounding box center [482, 93] width 13 height 13
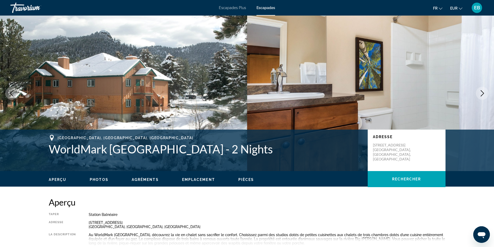
click at [482, 97] on button "Next image" at bounding box center [482, 93] width 13 height 13
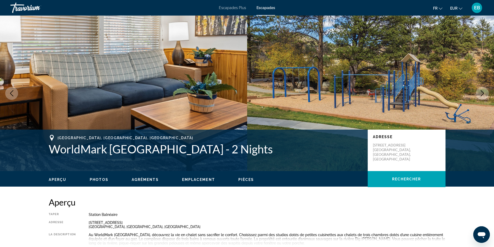
click at [482, 97] on button "Next image" at bounding box center [482, 93] width 13 height 13
